Goal: Navigation & Orientation: Find specific page/section

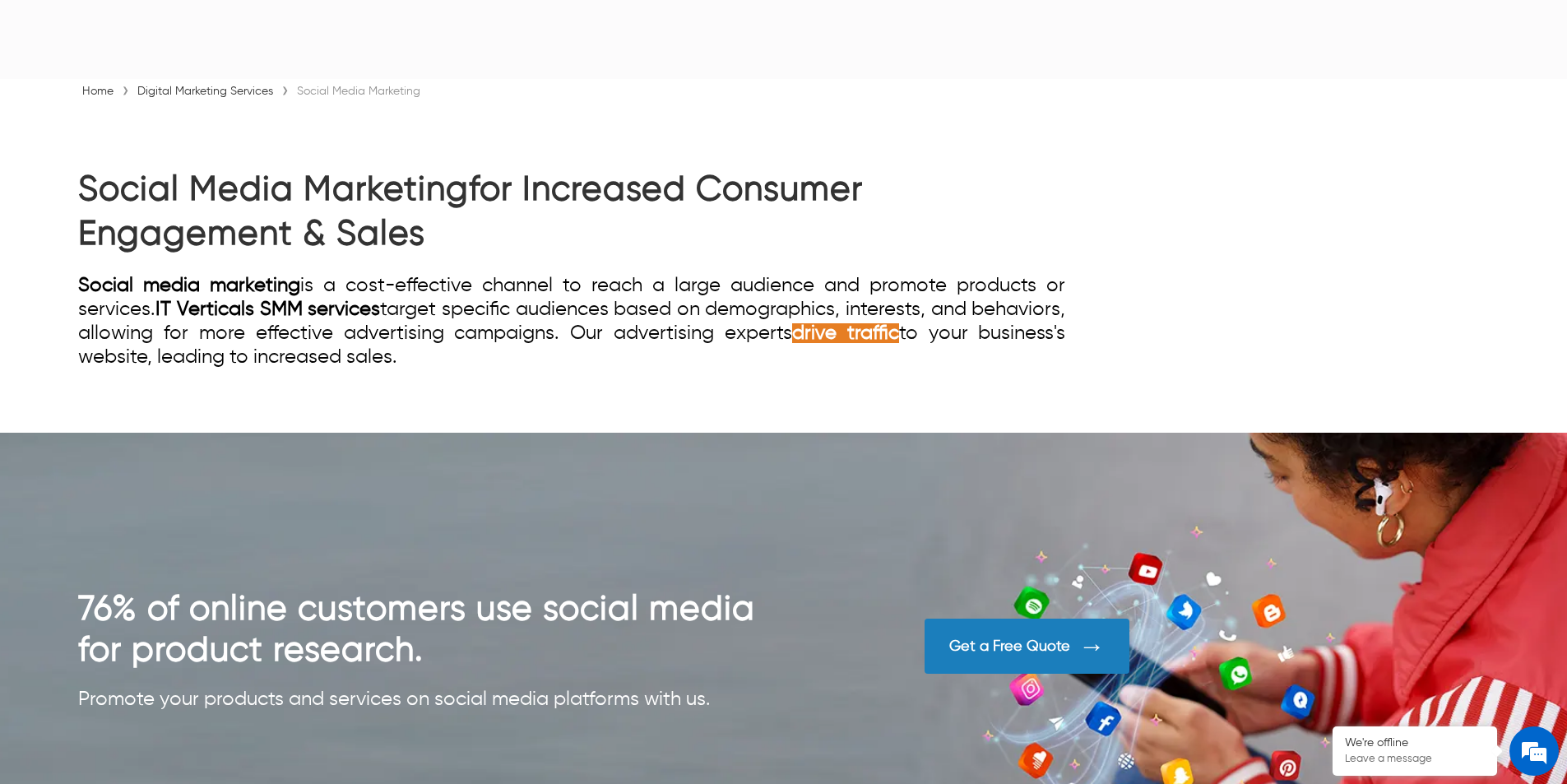
scroll to position [905, 0]
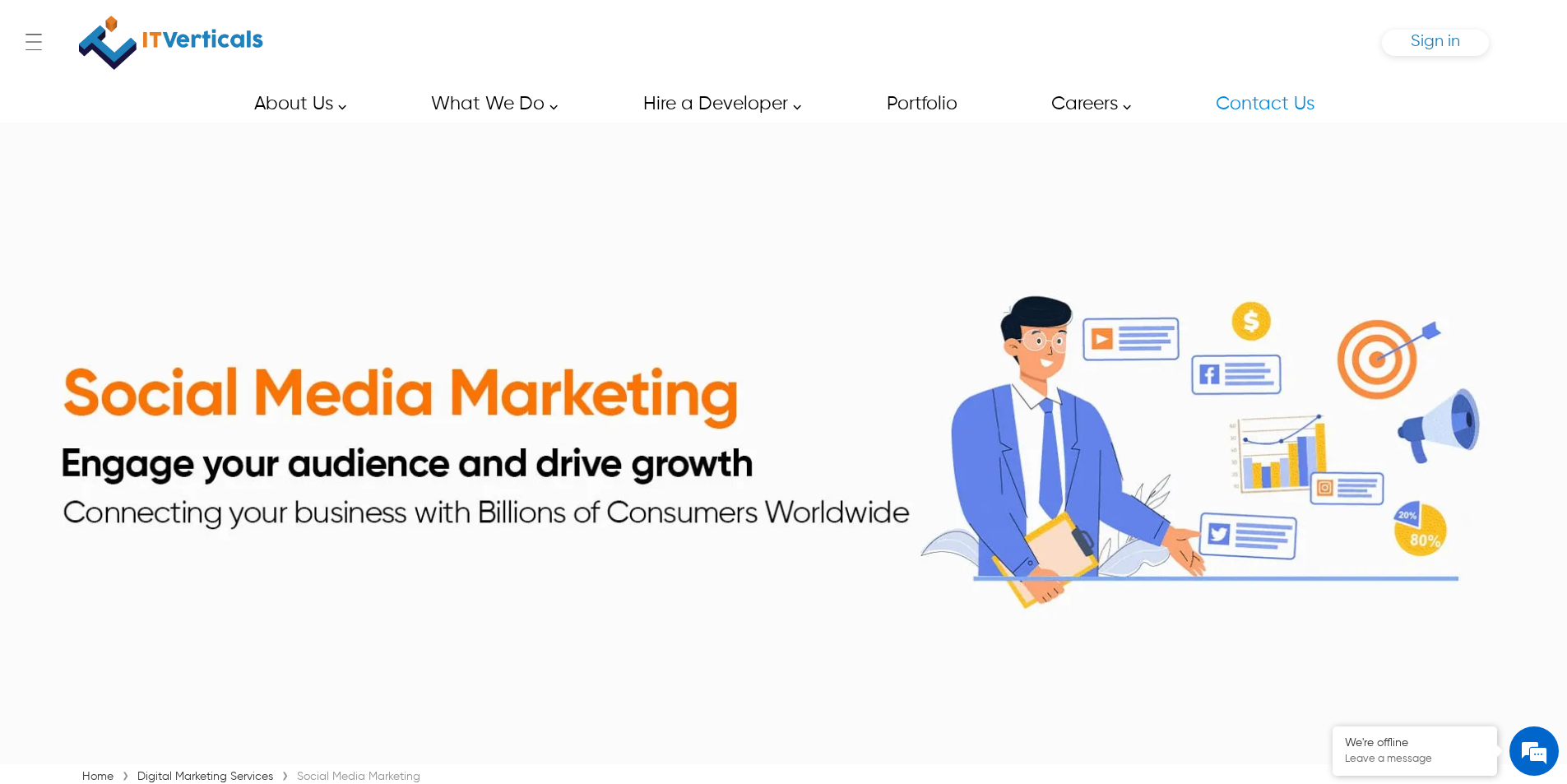
click at [1431, 45] on span "Sign in" at bounding box center [1436, 41] width 49 height 17
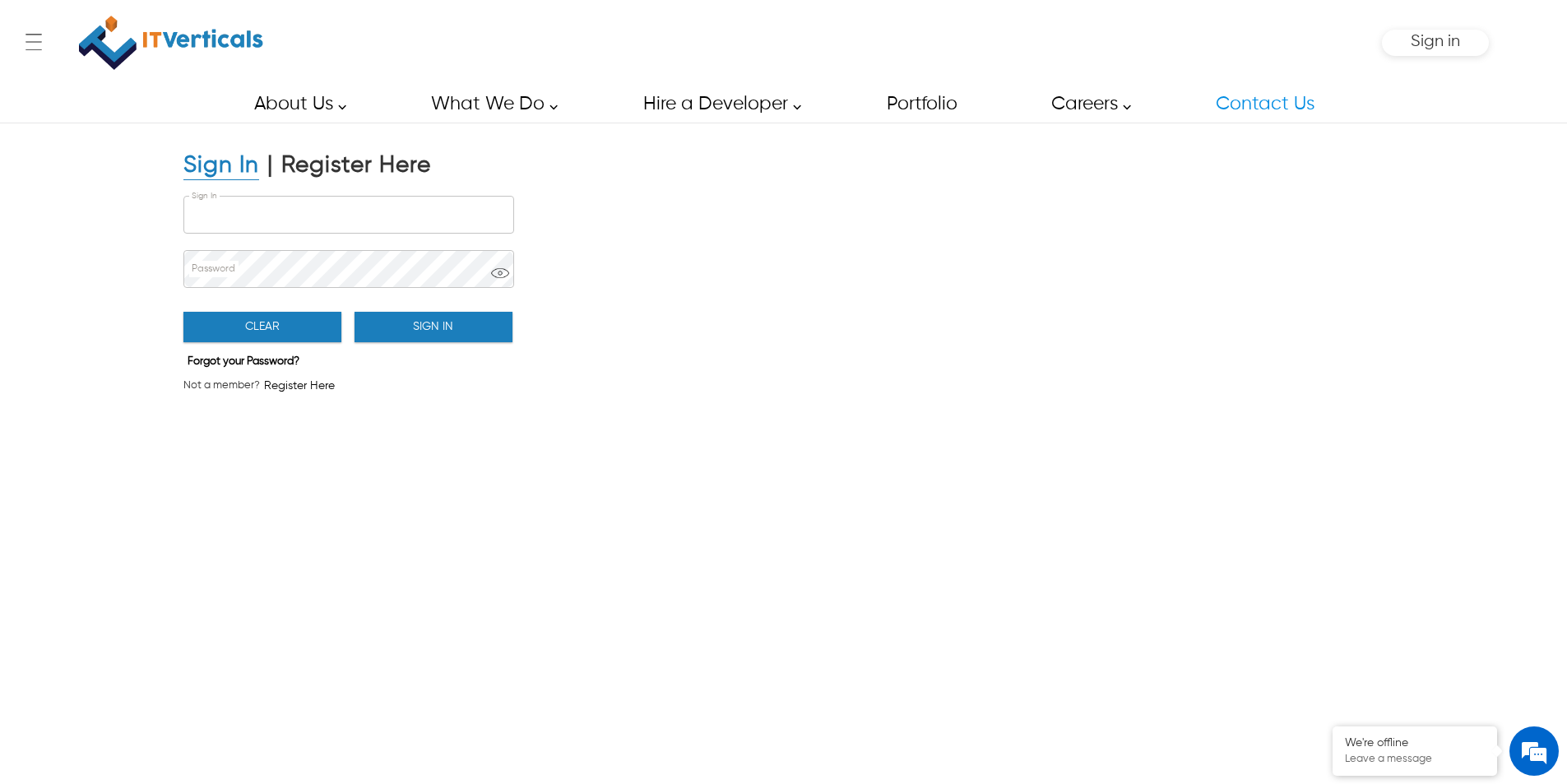
type input "**********"
click at [1387, 42] on div "Sign in" at bounding box center [1436, 42] width 107 height 26
click at [1435, 36] on span "Sign in" at bounding box center [1436, 41] width 49 height 17
click at [1414, 40] on span "Sign in" at bounding box center [1436, 41] width 49 height 17
click at [1416, 36] on span "Sign in" at bounding box center [1436, 41] width 49 height 17
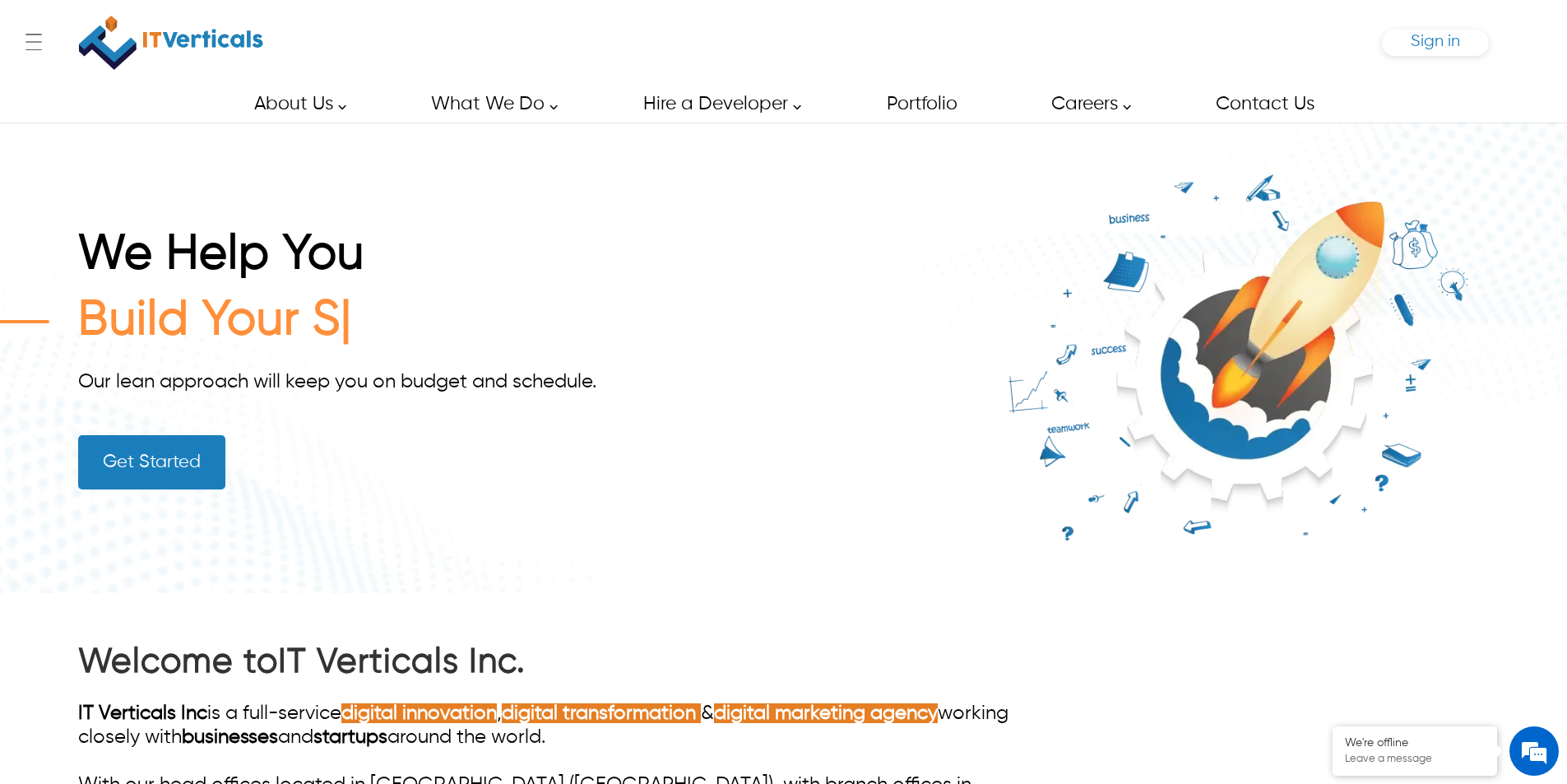
click at [1447, 44] on span "Sign in" at bounding box center [1436, 41] width 49 height 17
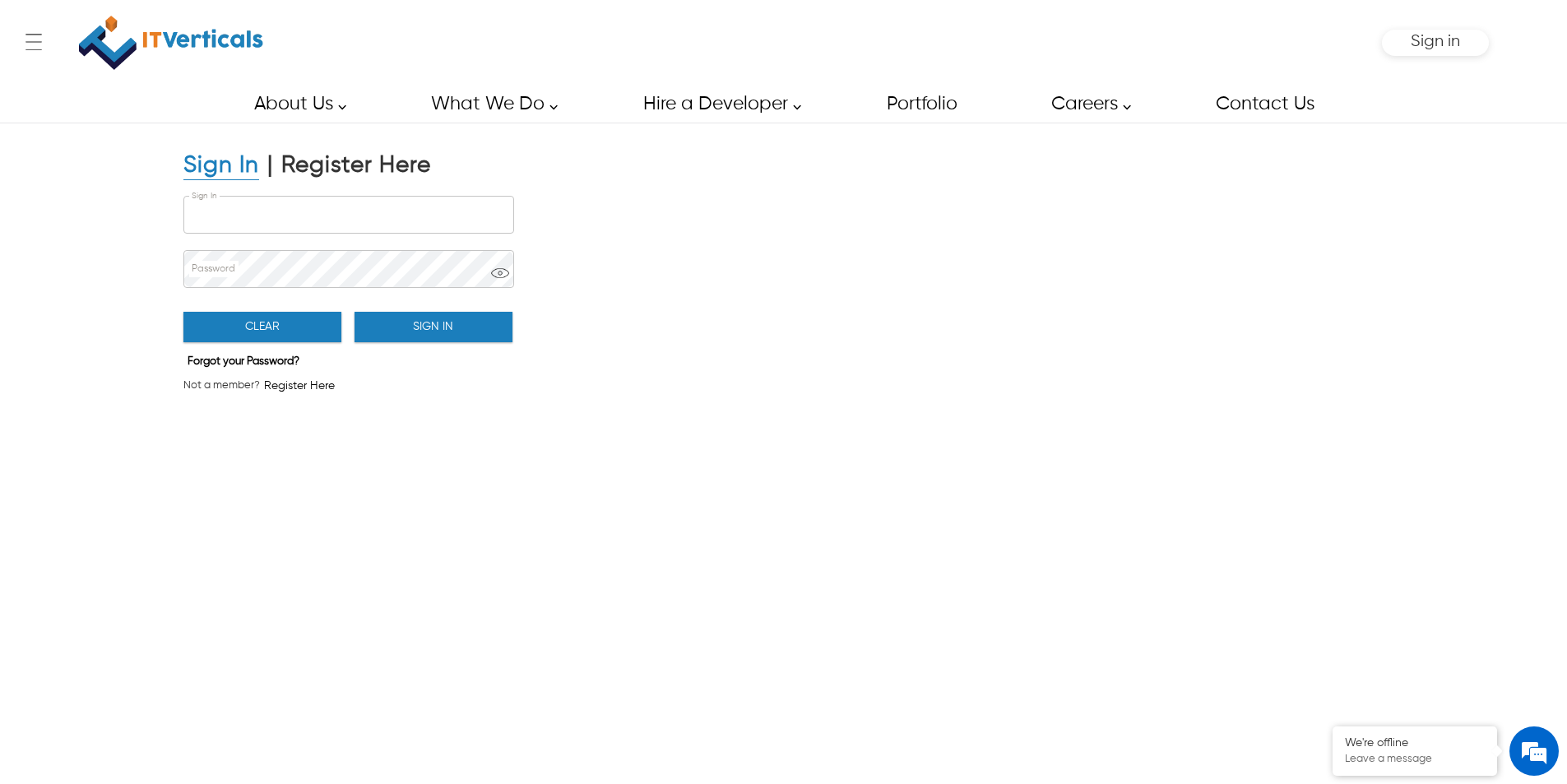
type input "**********"
click at [464, 331] on button "Sign In" at bounding box center [433, 327] width 158 height 30
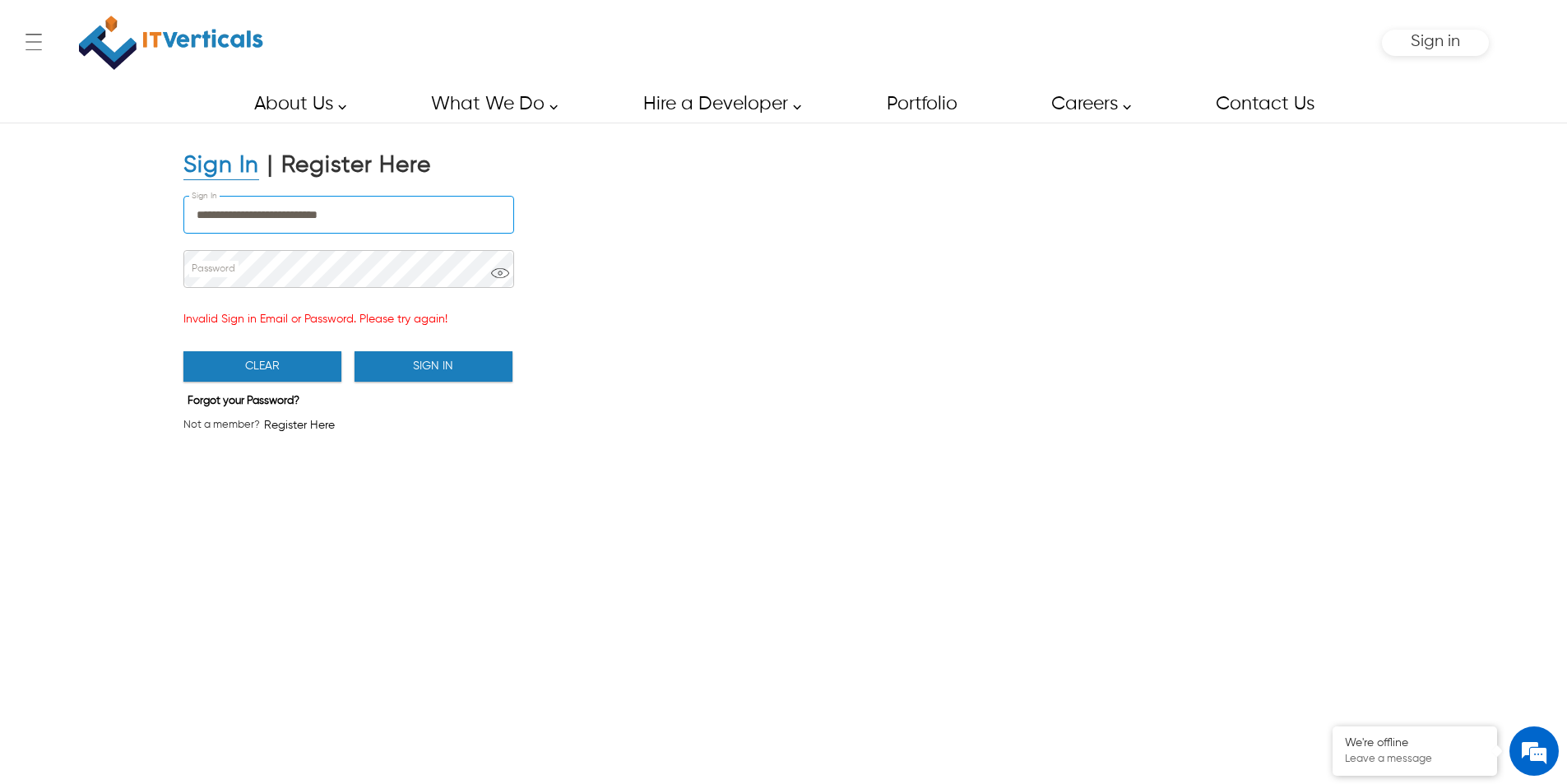
click at [388, 211] on input "**********" at bounding box center [349, 214] width 329 height 36
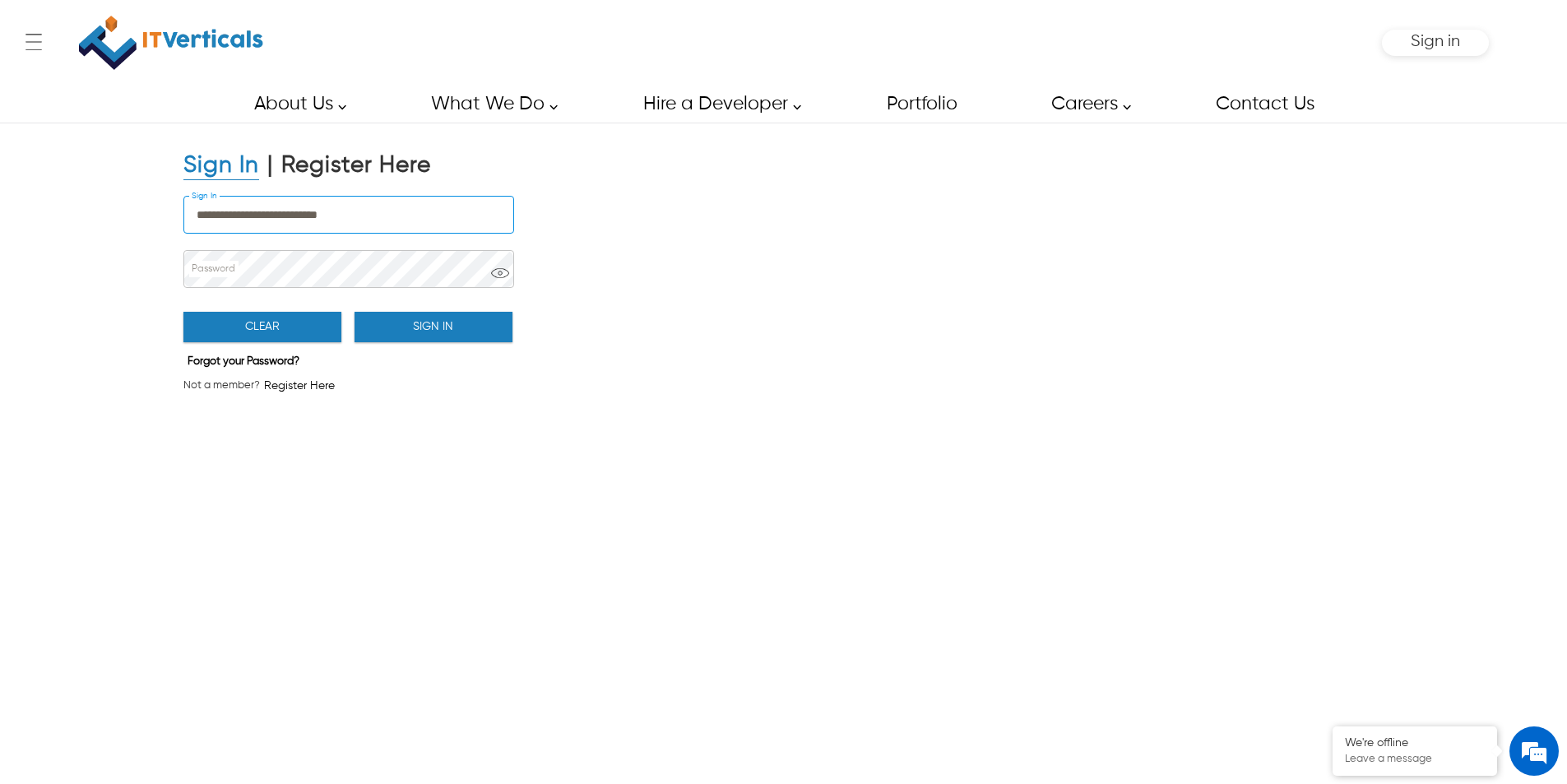
click at [465, 334] on button "Sign In" at bounding box center [433, 327] width 158 height 30
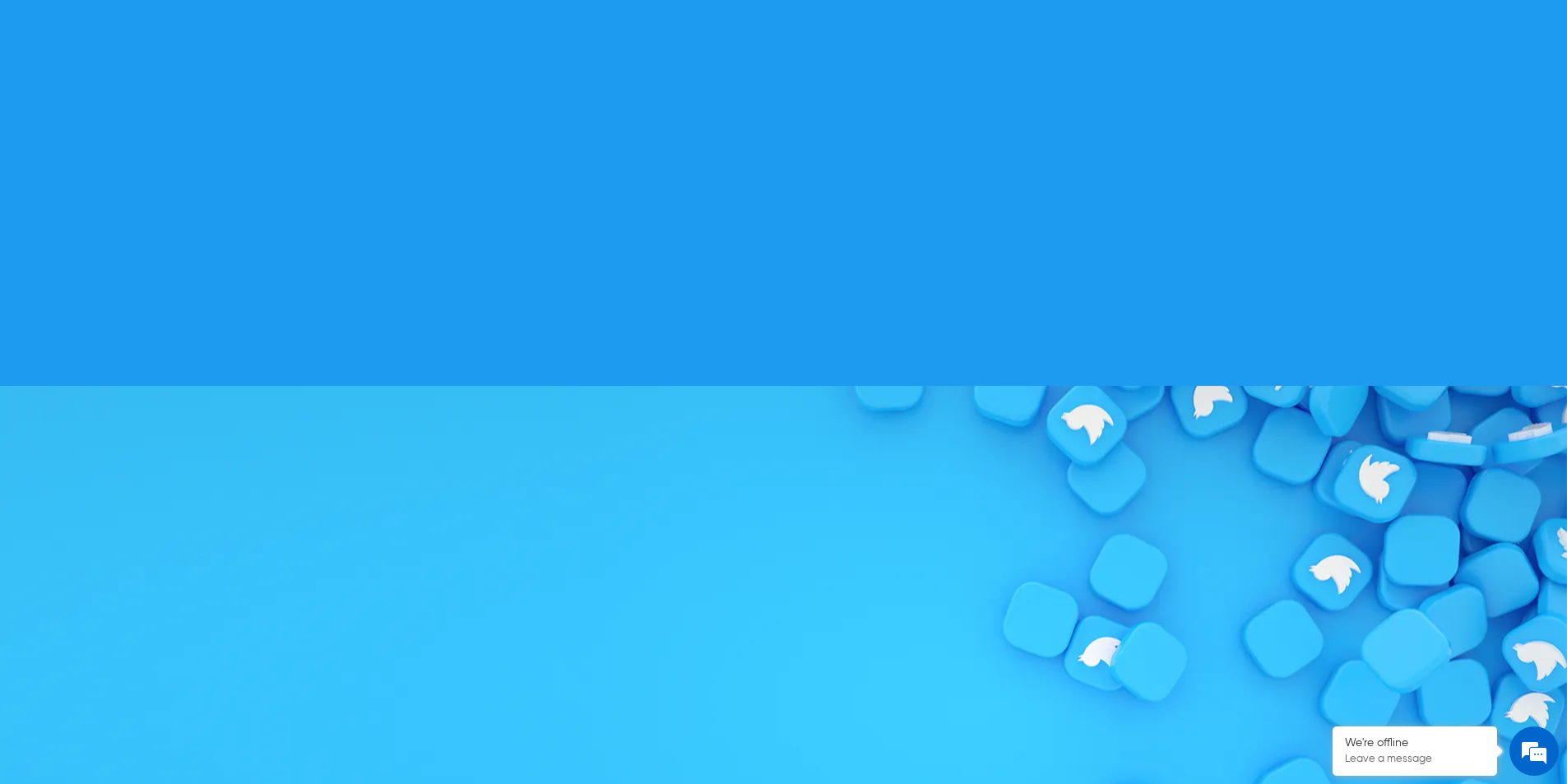
scroll to position [6064, 0]
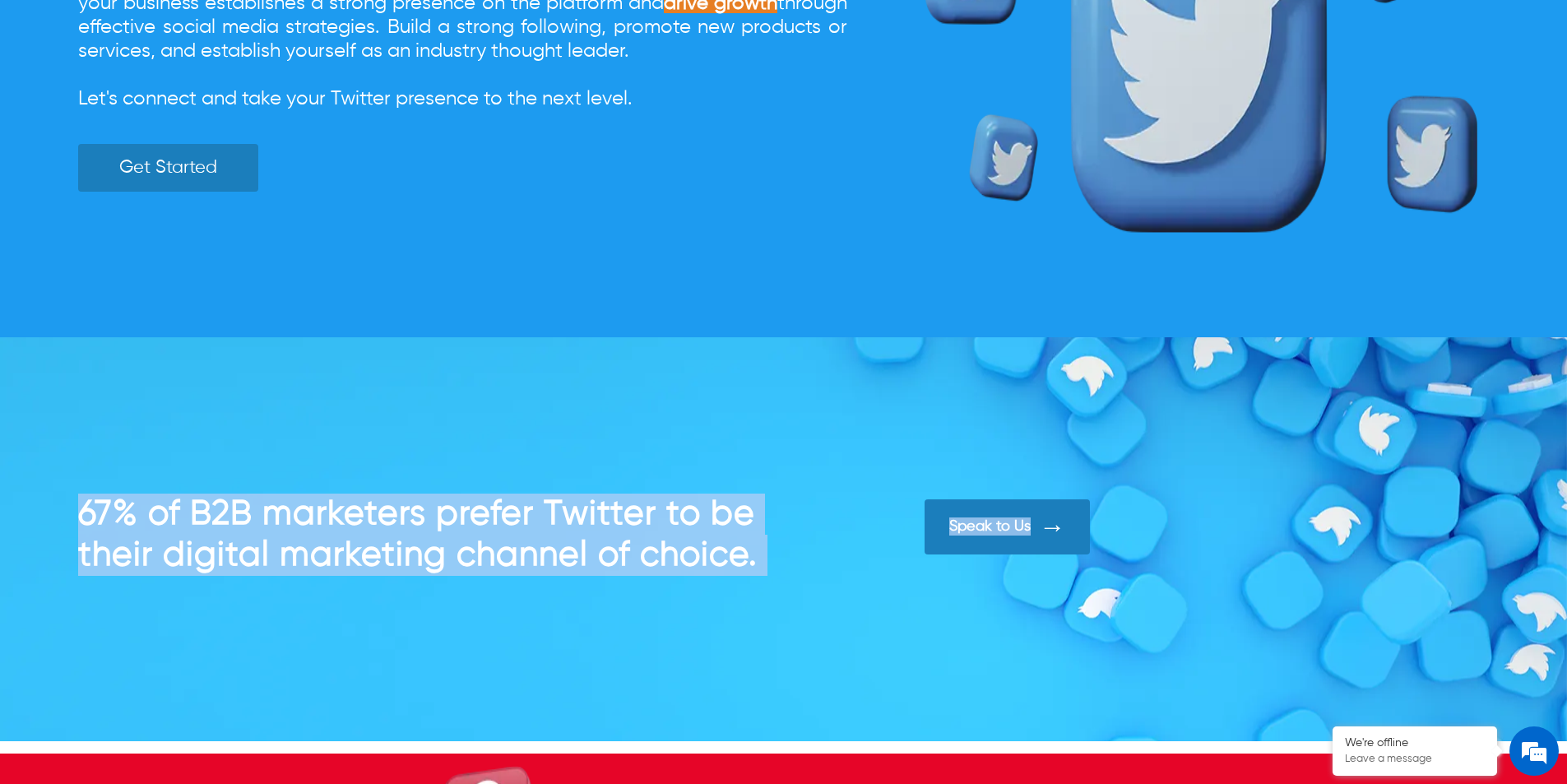
drag, startPoint x: 1566, startPoint y: 426, endPoint x: 1571, endPoint y: 474, distance: 48.3
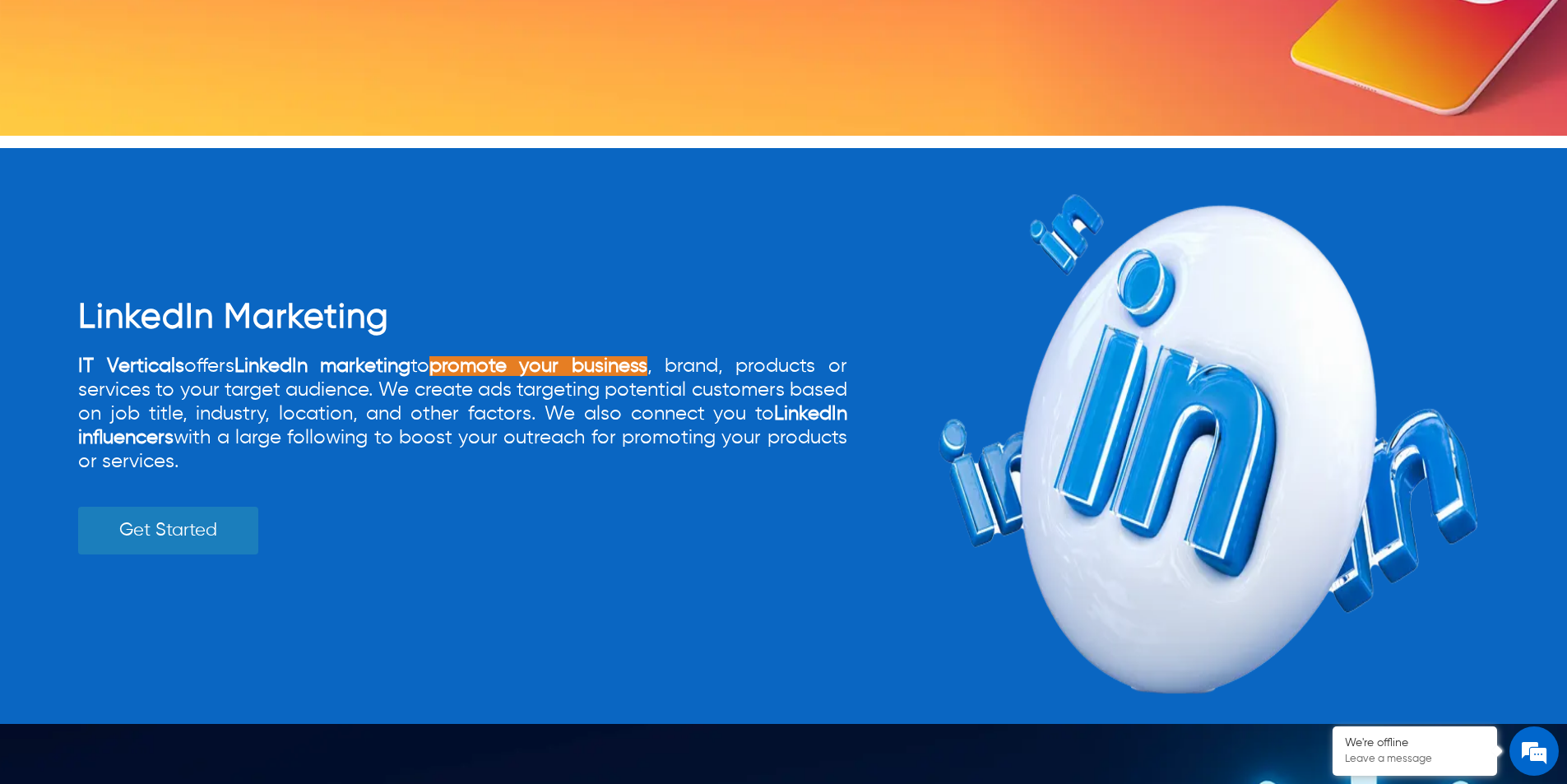
scroll to position [4737, 0]
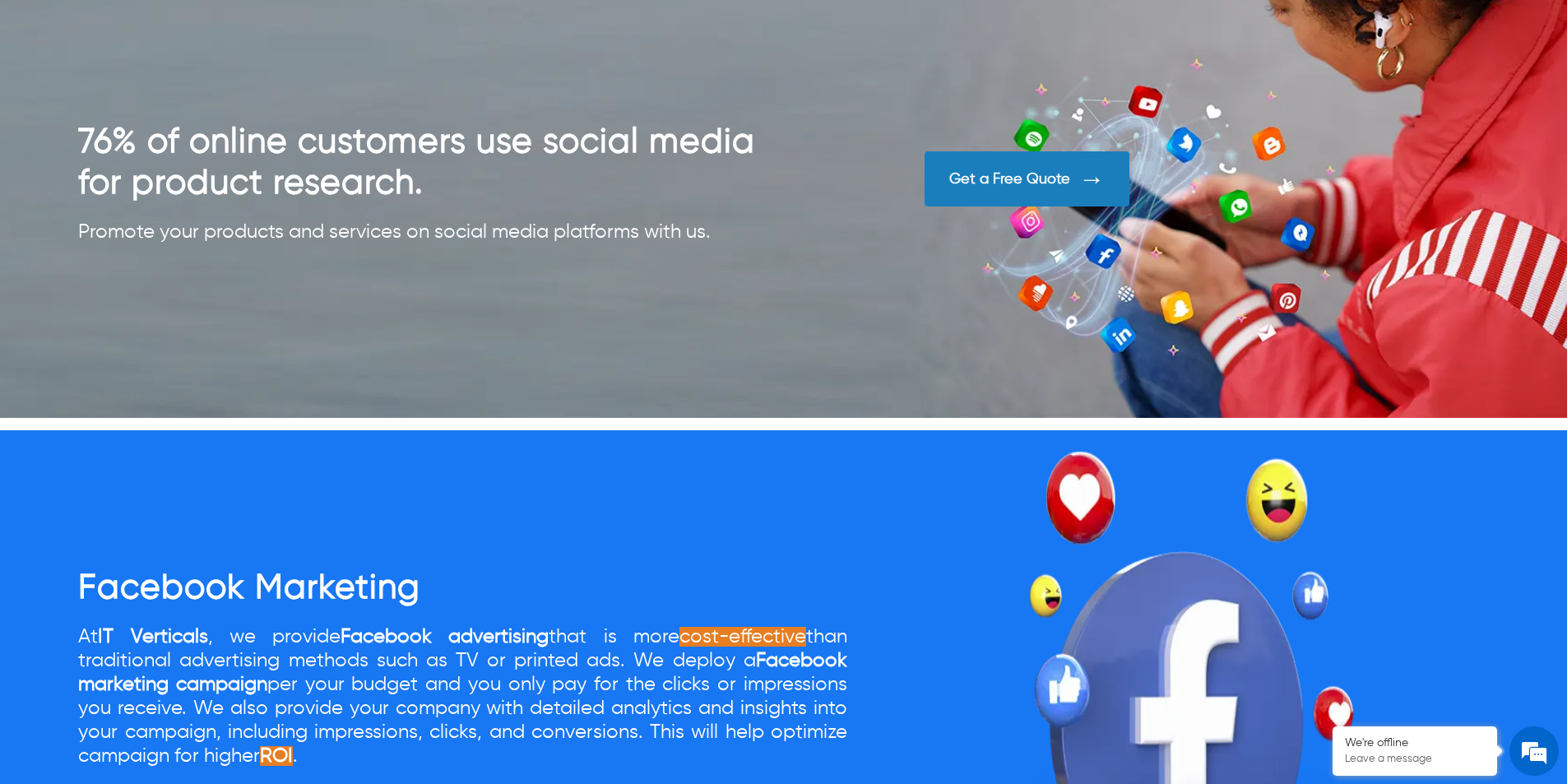
scroll to position [1316, 0]
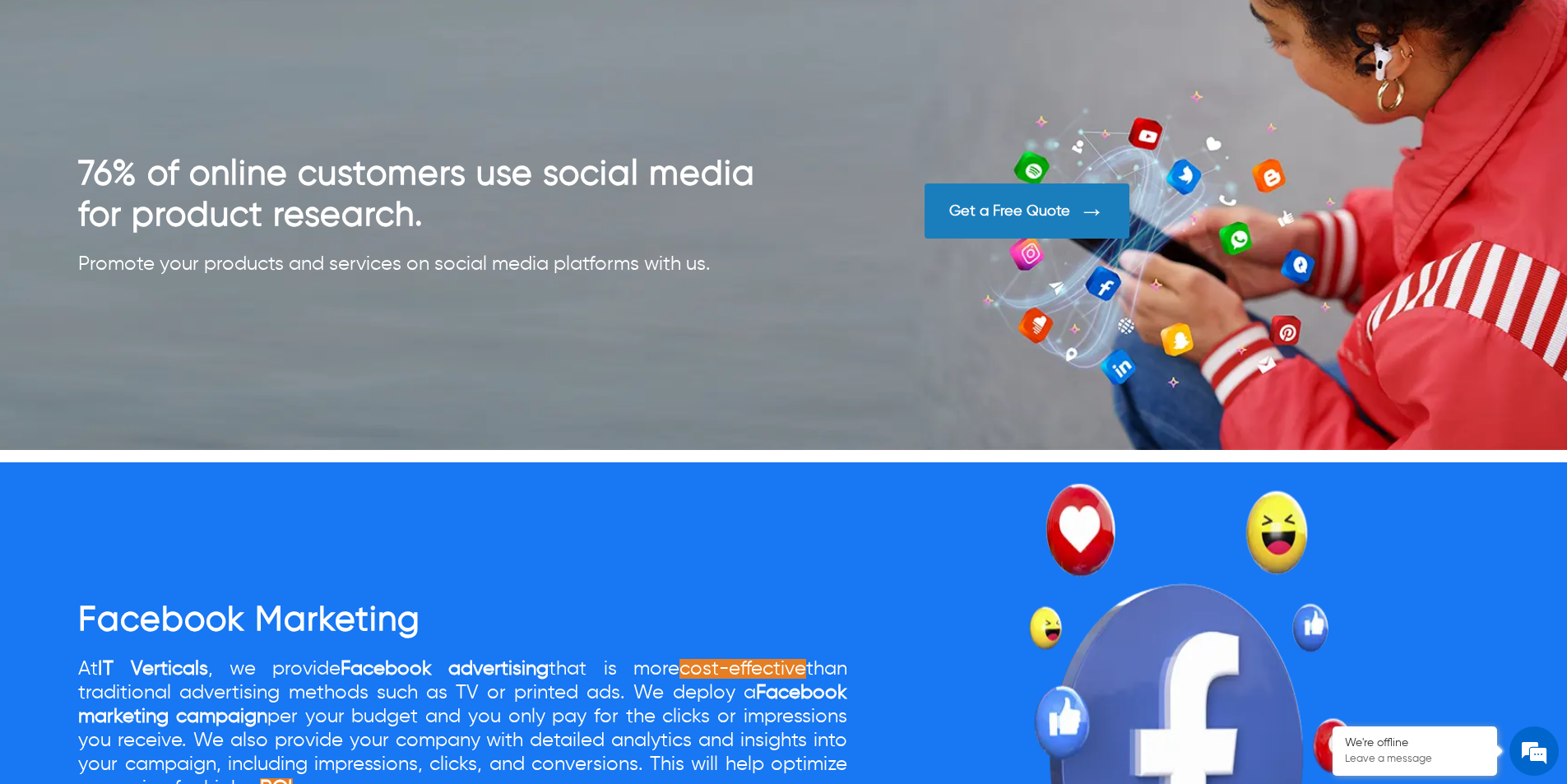
scroll to position [1480, 0]
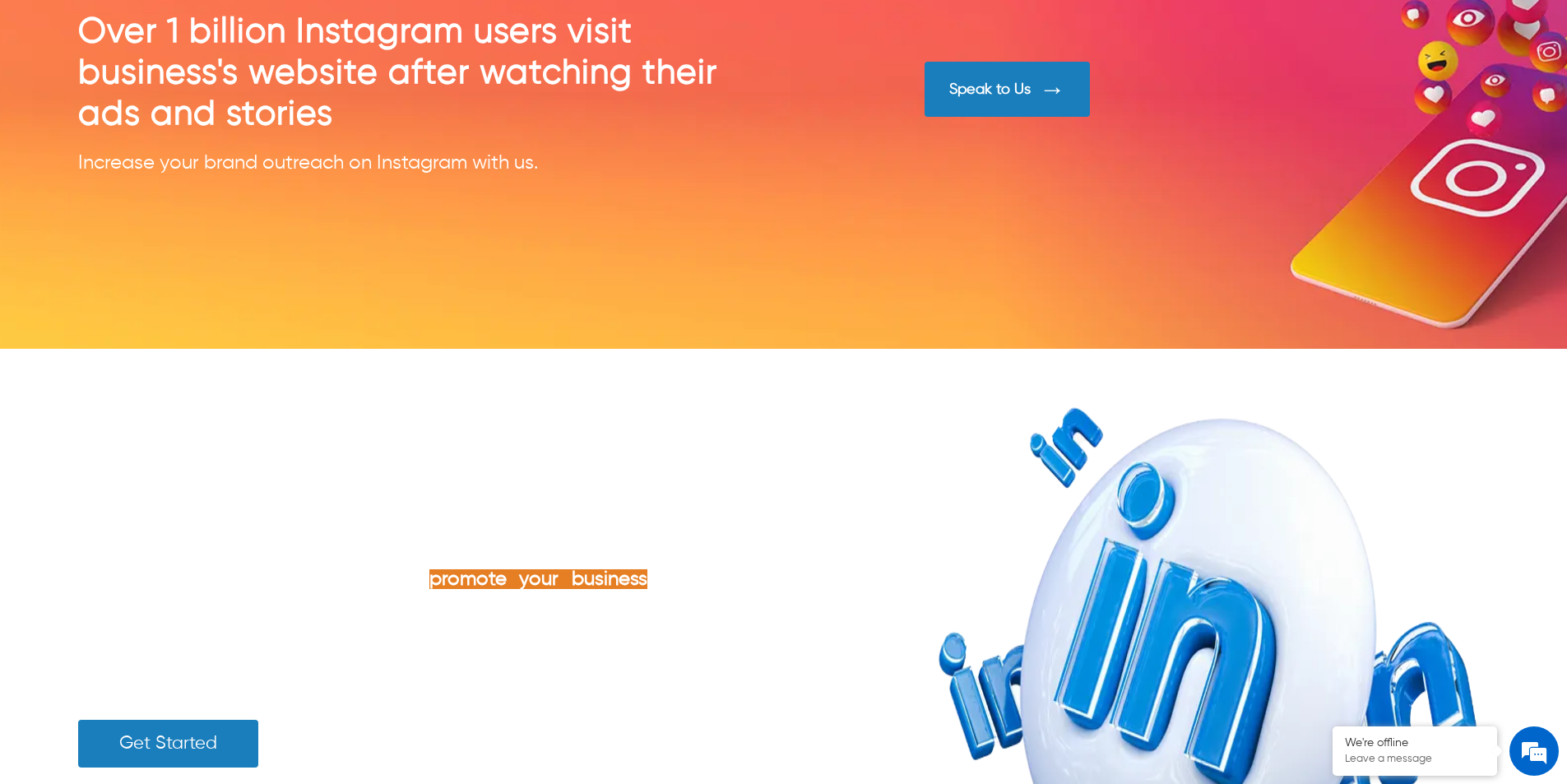
scroll to position [3372, 0]
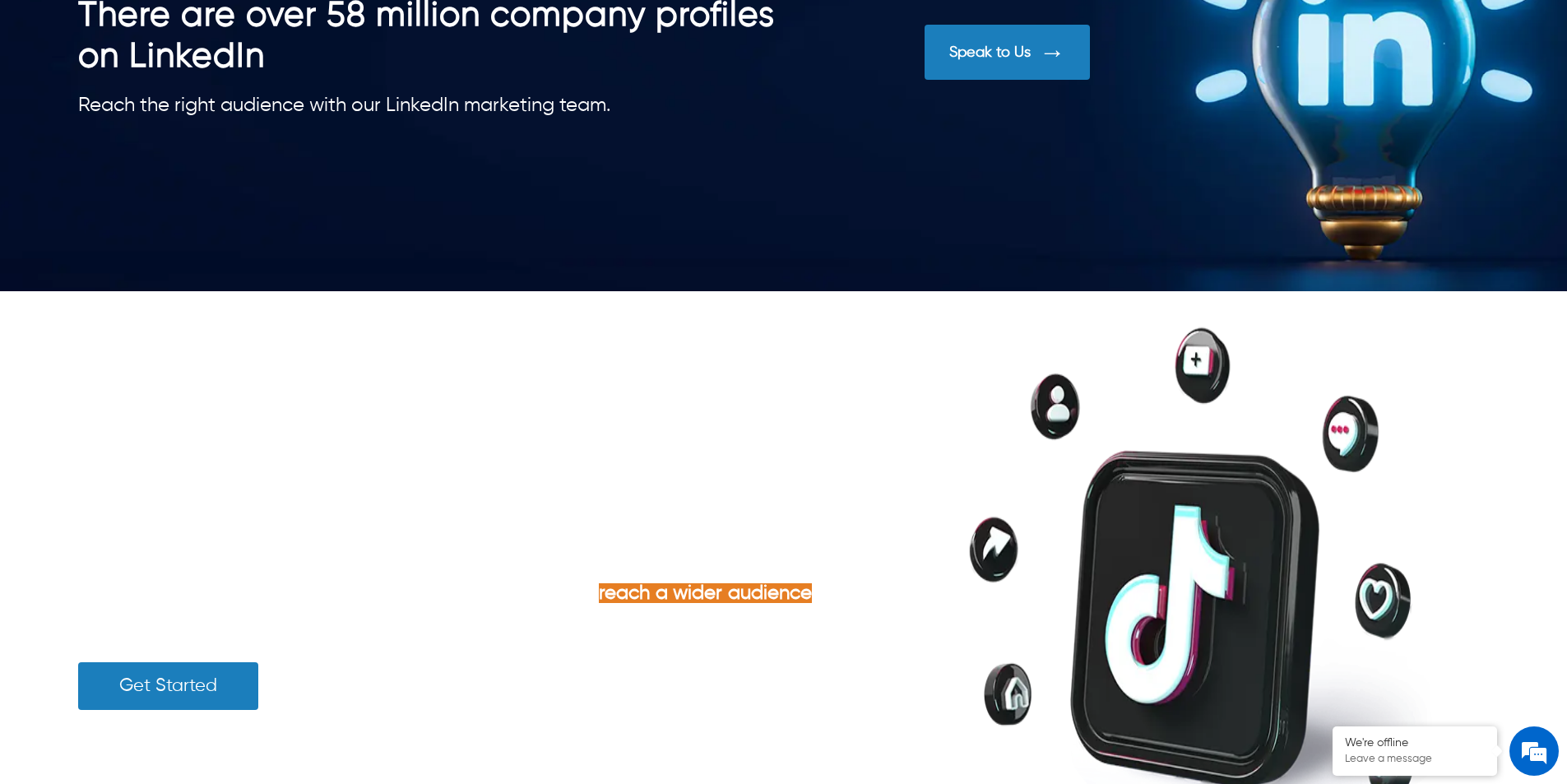
scroll to position [4518, 0]
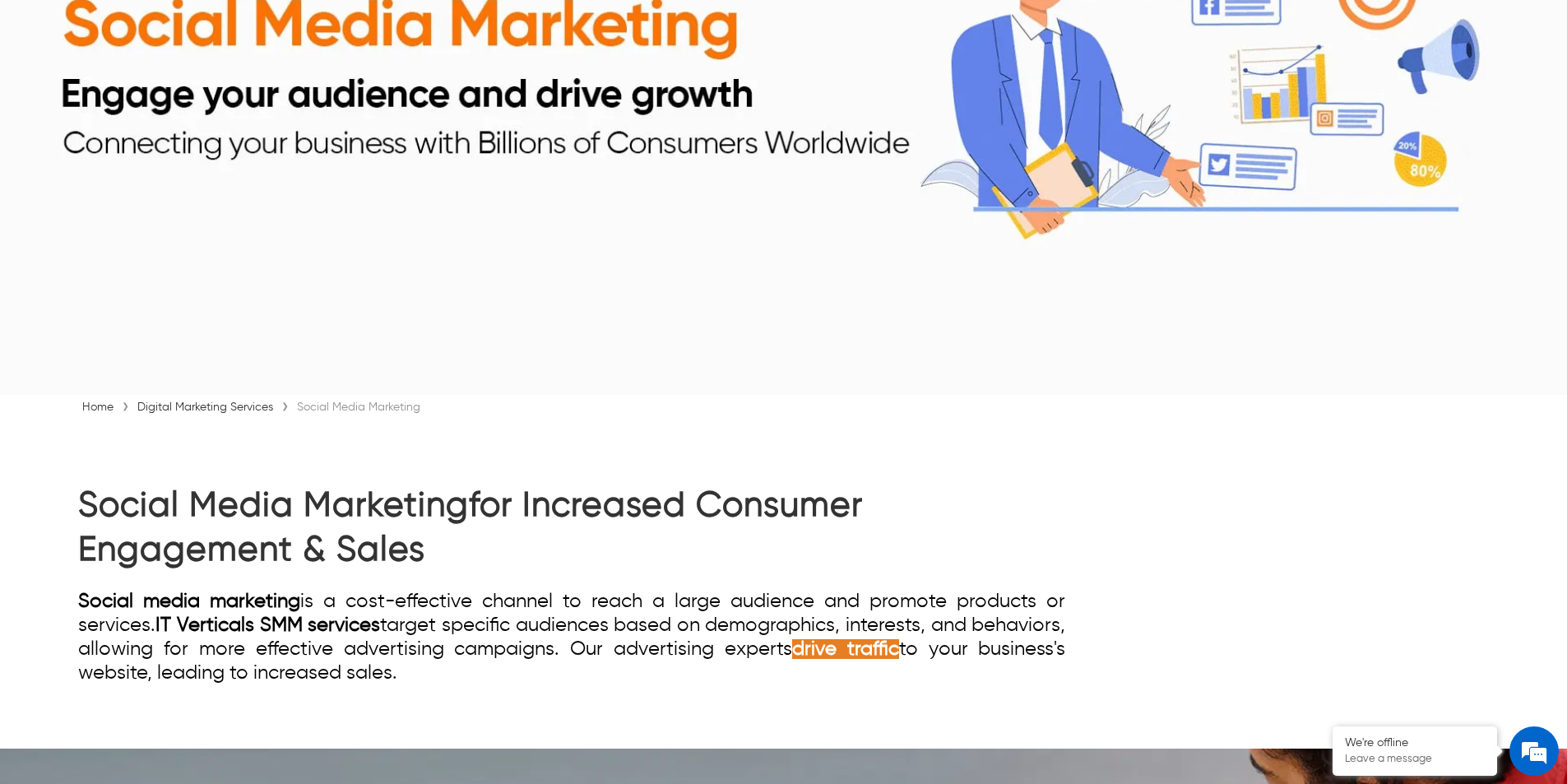
scroll to position [576, 0]
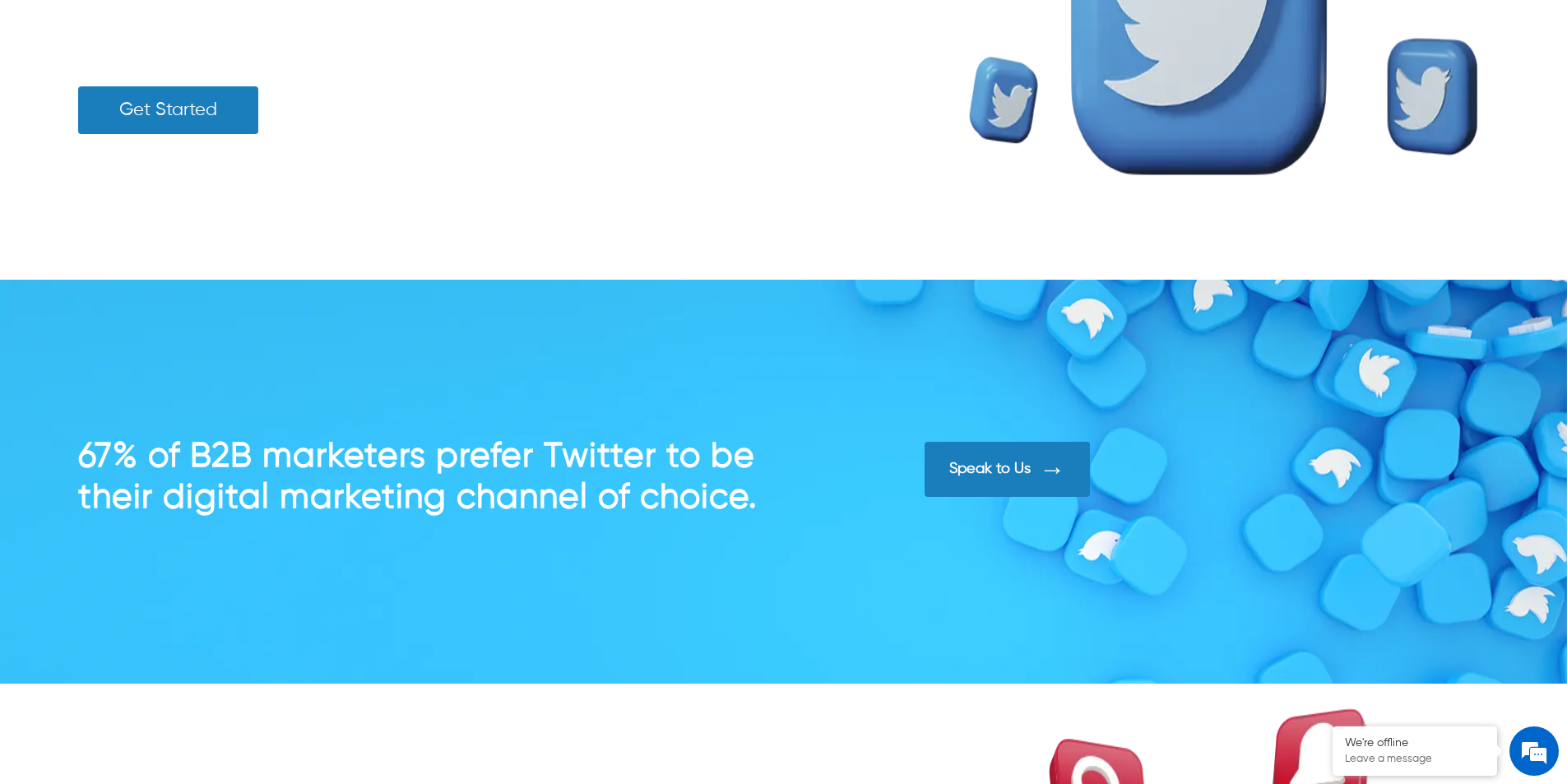
scroll to position [6166, 0]
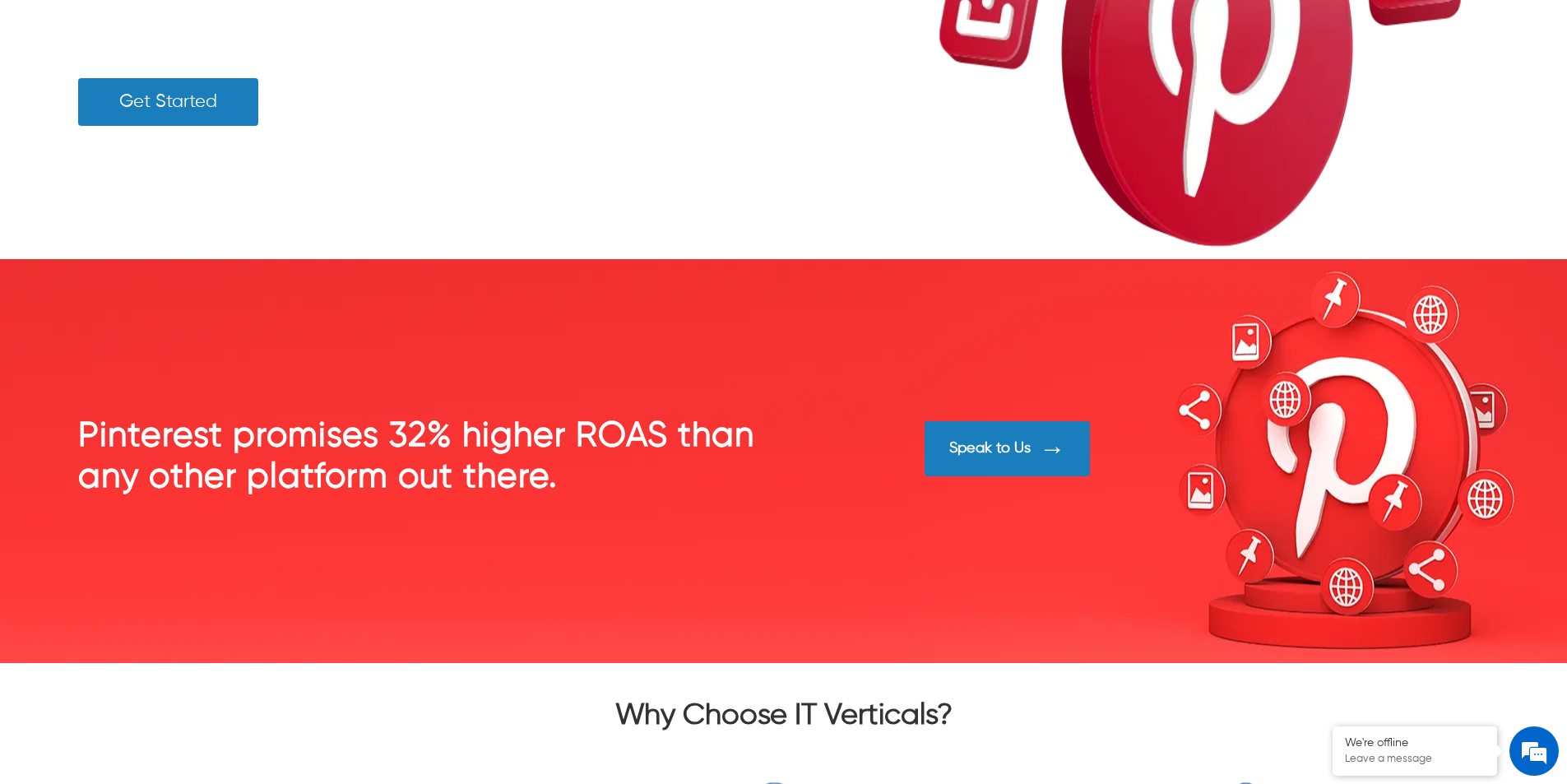
scroll to position [7155, 0]
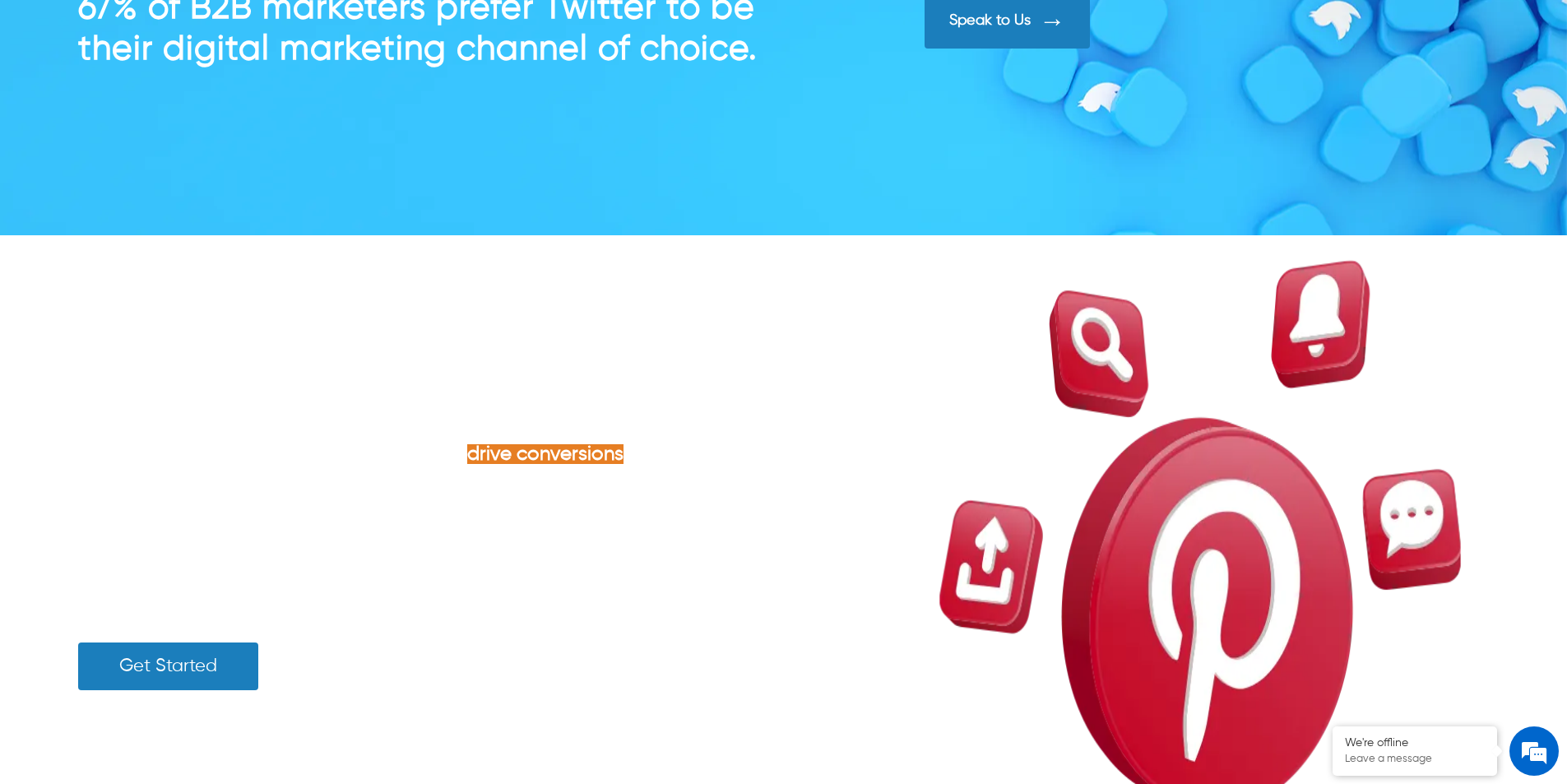
scroll to position [6579, 0]
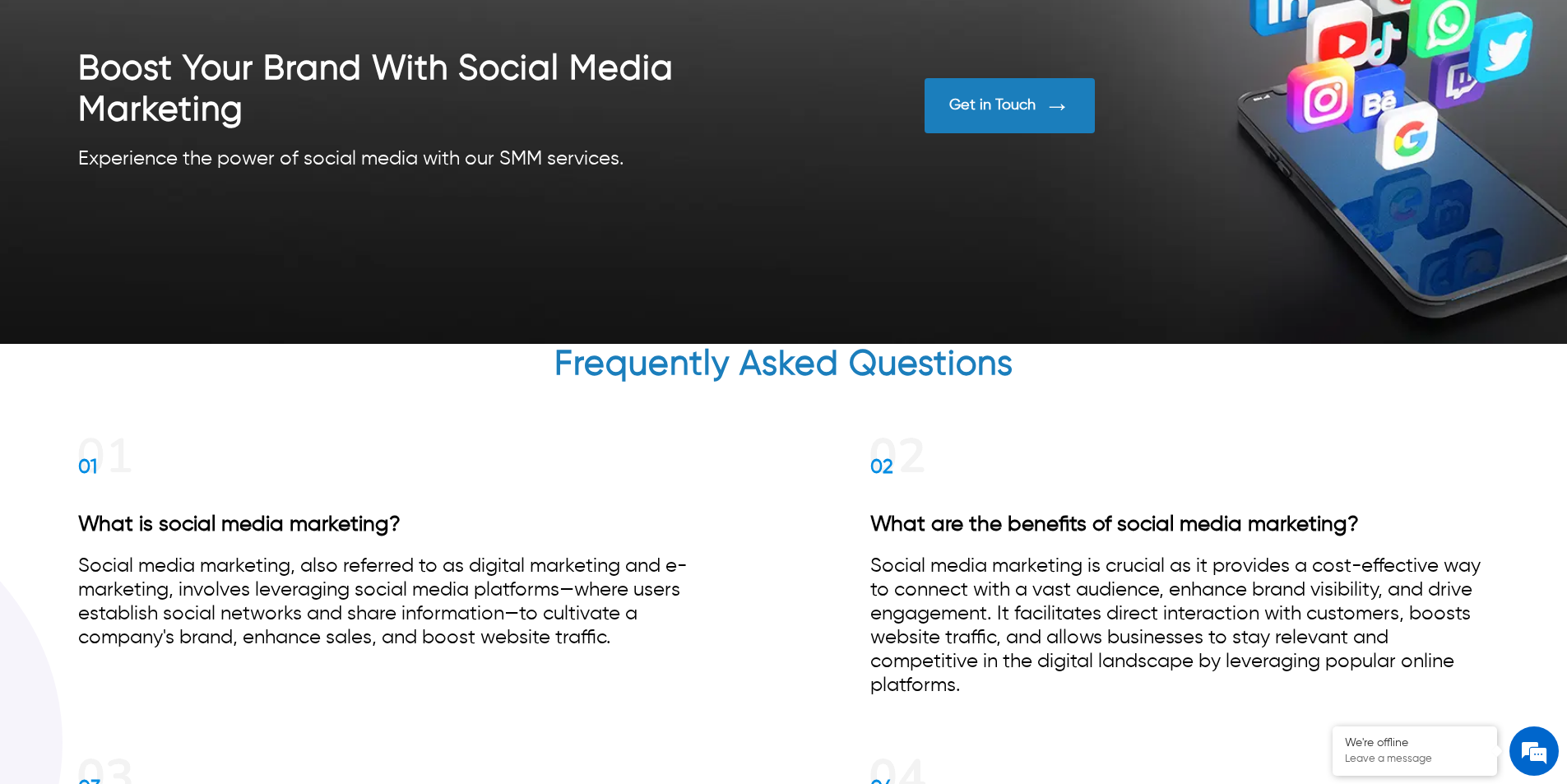
scroll to position [8388, 0]
